Goal: Learn about a topic: Learn about a topic

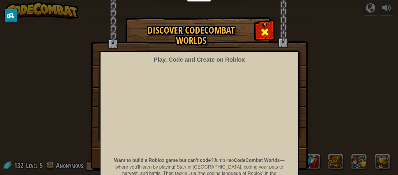
click at [263, 39] on div at bounding box center [265, 31] width 18 height 18
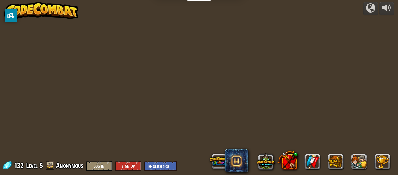
click at [265, 97] on div at bounding box center [199, 87] width 267 height 175
click at [155, 164] on select "English ([GEOGRAPHIC_DATA]) English ([GEOGRAPHIC_DATA]) 简体中文 繁體中文 русский españ…" at bounding box center [160, 166] width 33 height 10
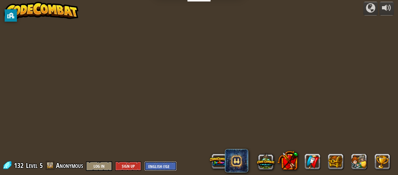
select select "es-ES"
click at [144, 161] on select "English ([GEOGRAPHIC_DATA]) English ([GEOGRAPHIC_DATA]) 简体中文 繁體中文 русский españ…" at bounding box center [160, 166] width 33 height 10
select select "es-ES"
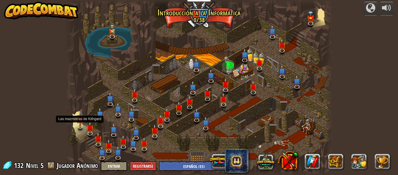
click at [81, 121] on img at bounding box center [80, 118] width 7 height 16
